Goal: Unclear: Unclear

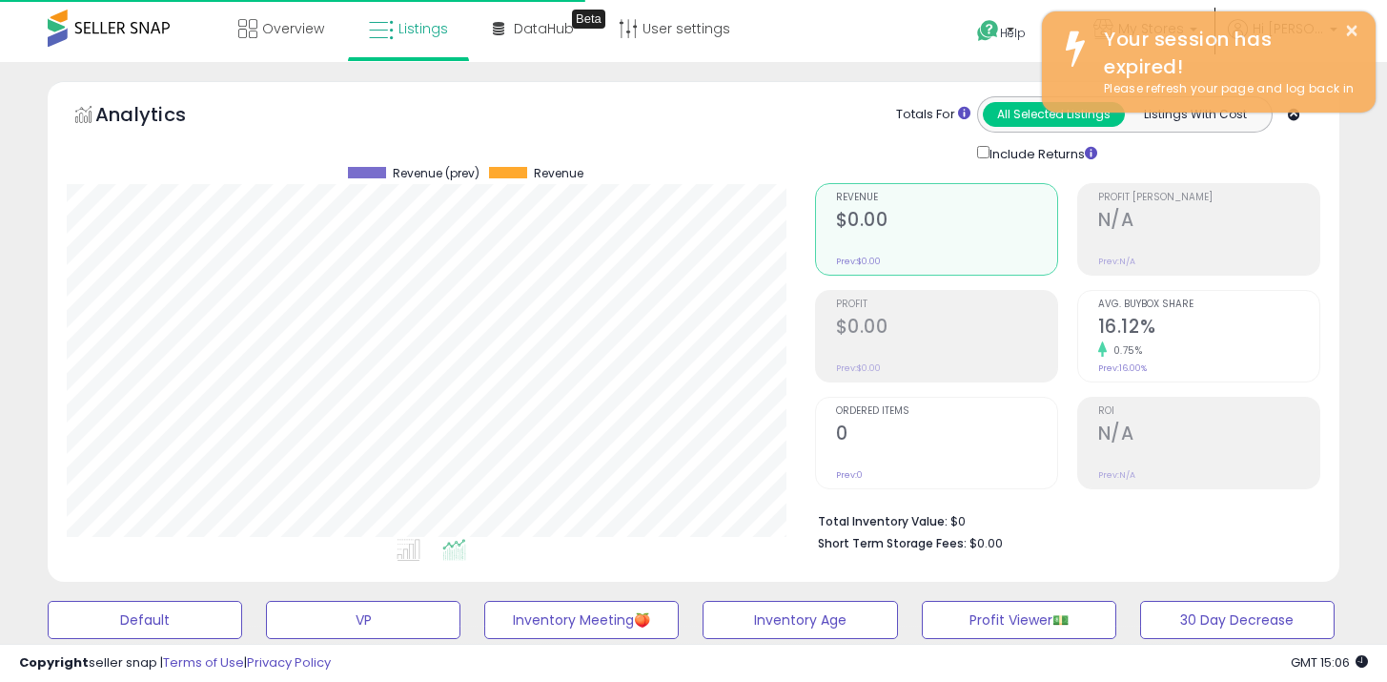
select select "**"
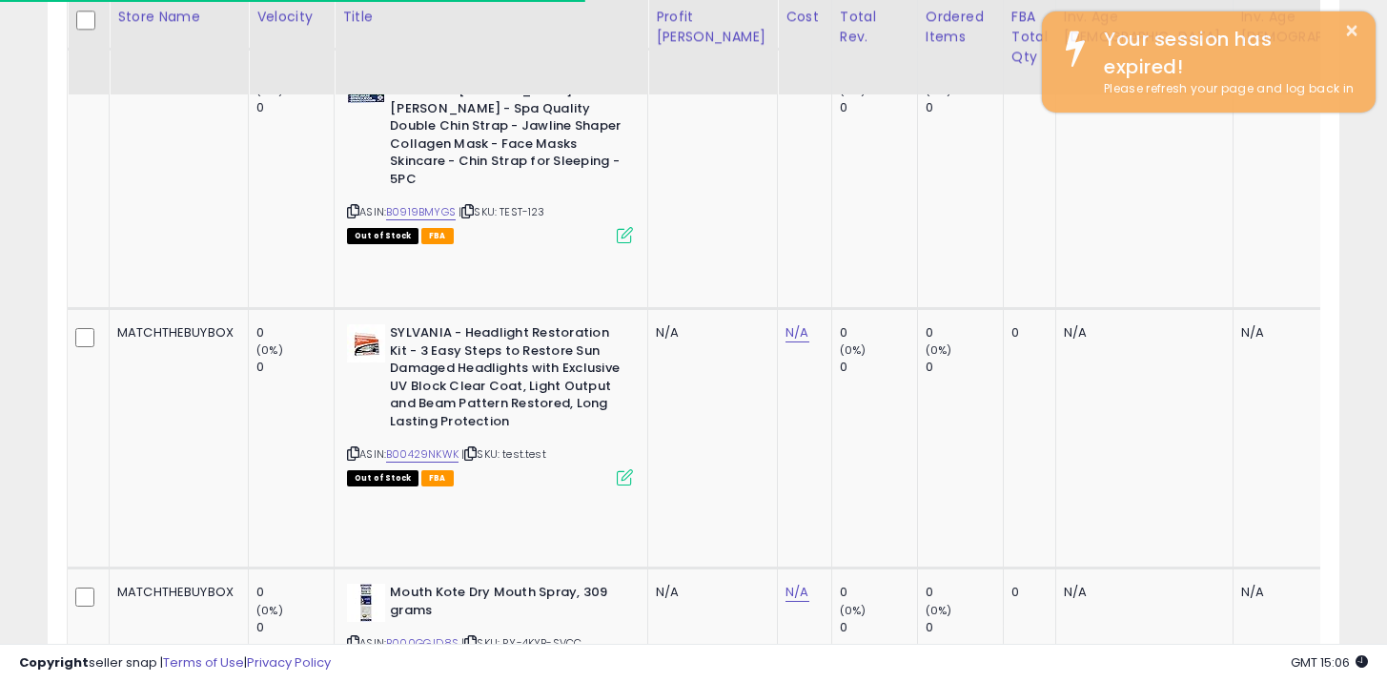
scroll to position [391, 747]
